Goal: Information Seeking & Learning: Learn about a topic

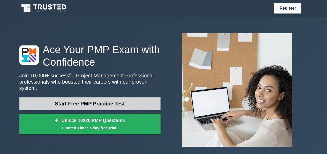
click at [120, 102] on link "Start Free PMP Practice Test" at bounding box center [89, 103] width 141 height 12
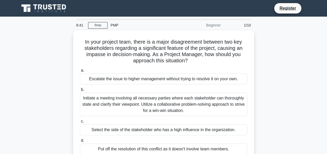
click at [116, 26] on div "PMP" at bounding box center [143, 25] width 71 height 10
click at [116, 25] on div "PMP" at bounding box center [143, 25] width 71 height 10
click at [103, 25] on link "Stop" at bounding box center [97, 25] width 19 height 6
